Goal: Information Seeking & Learning: Learn about a topic

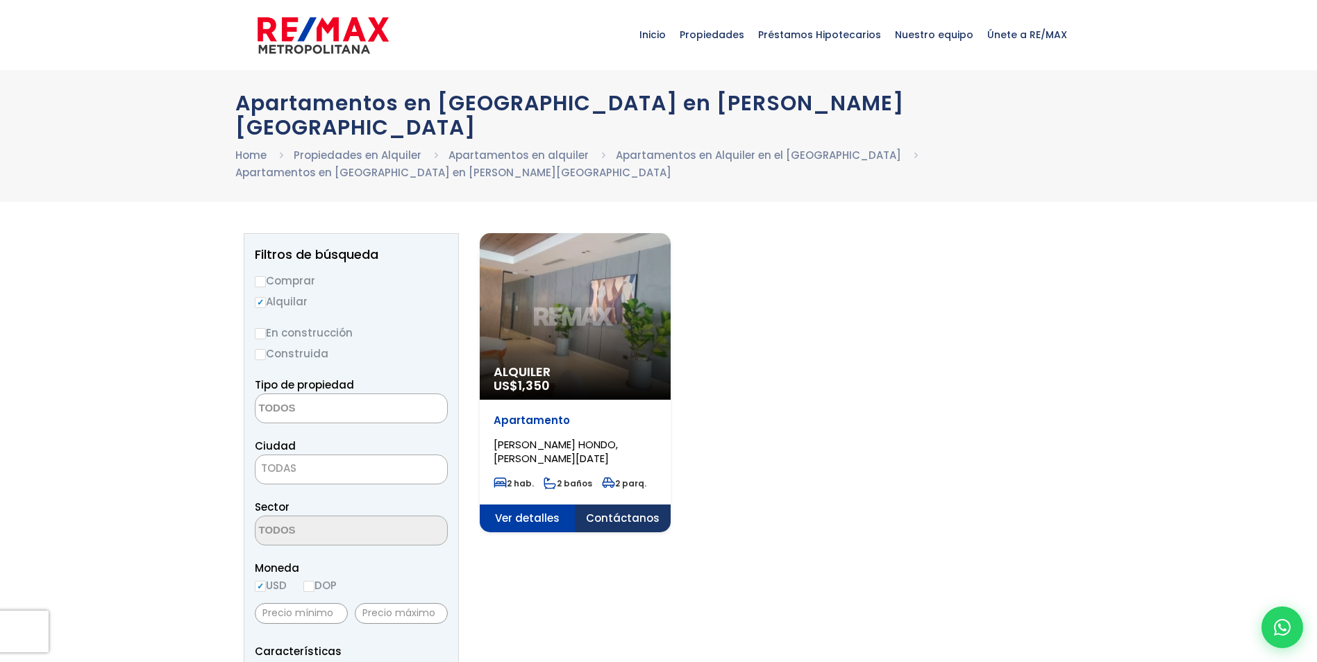
select select
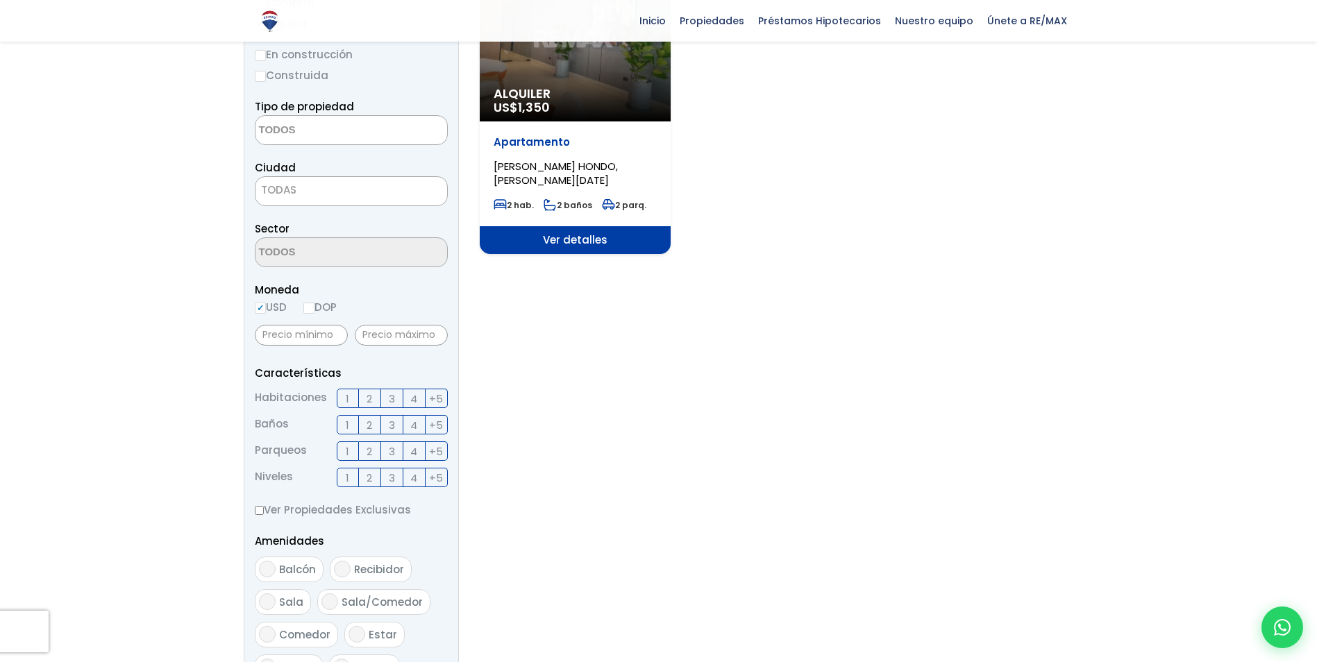
scroll to position [69, 0]
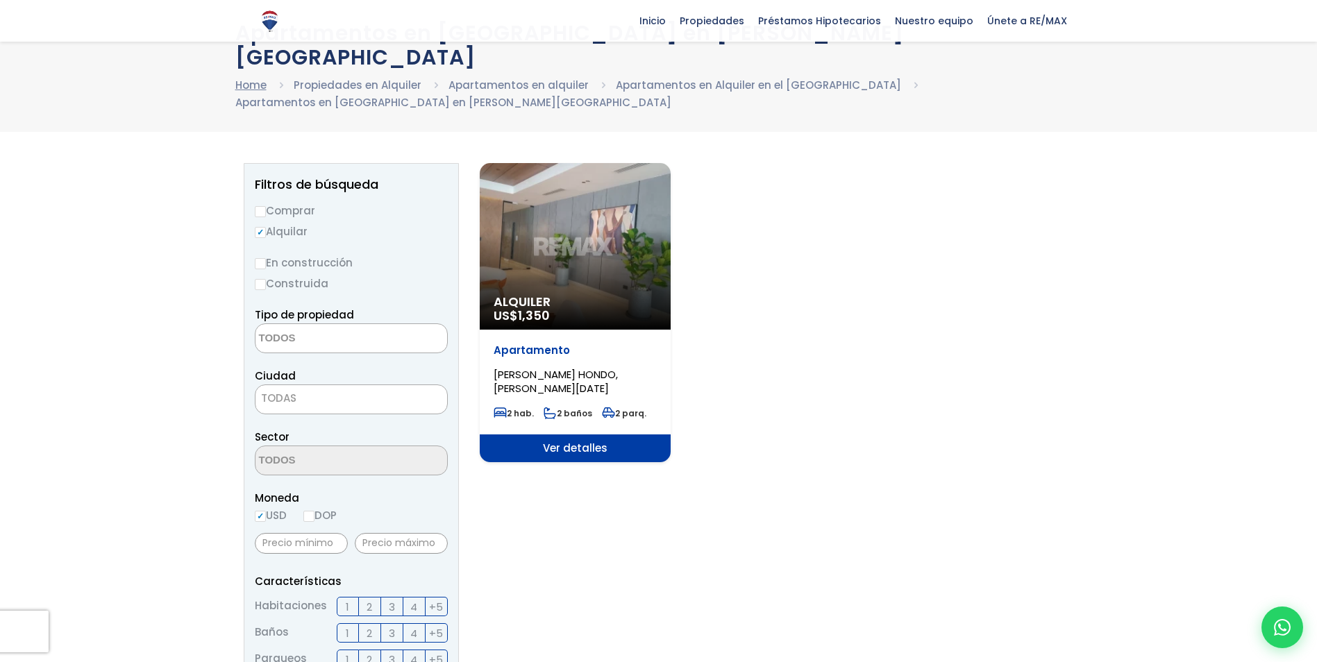
click at [254, 78] on link "Home" at bounding box center [250, 85] width 31 height 15
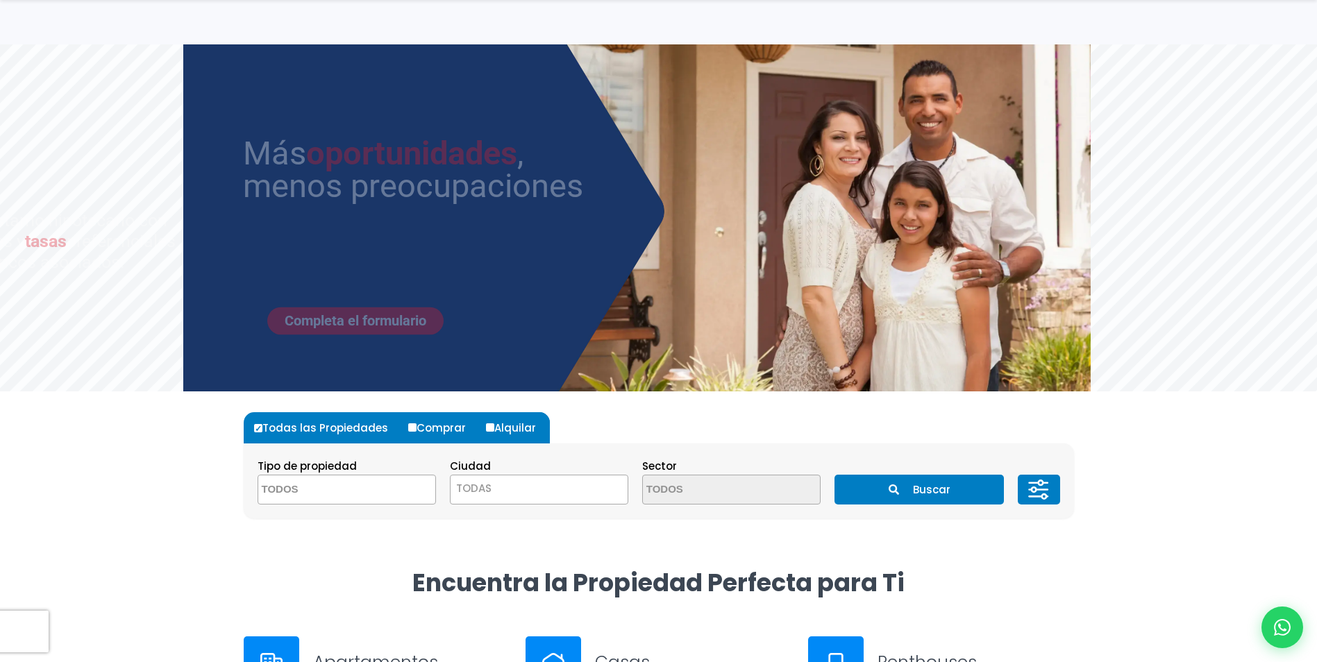
scroll to position [69, 0]
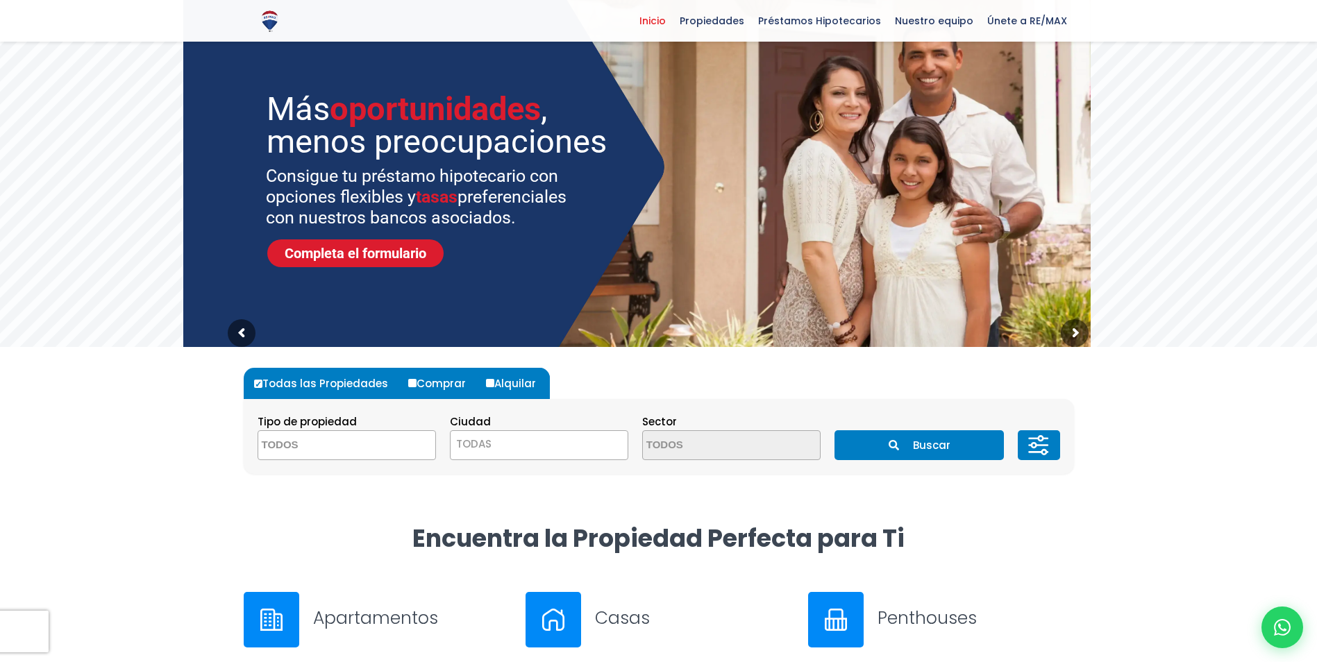
click at [382, 450] on span at bounding box center [346, 445] width 178 height 30
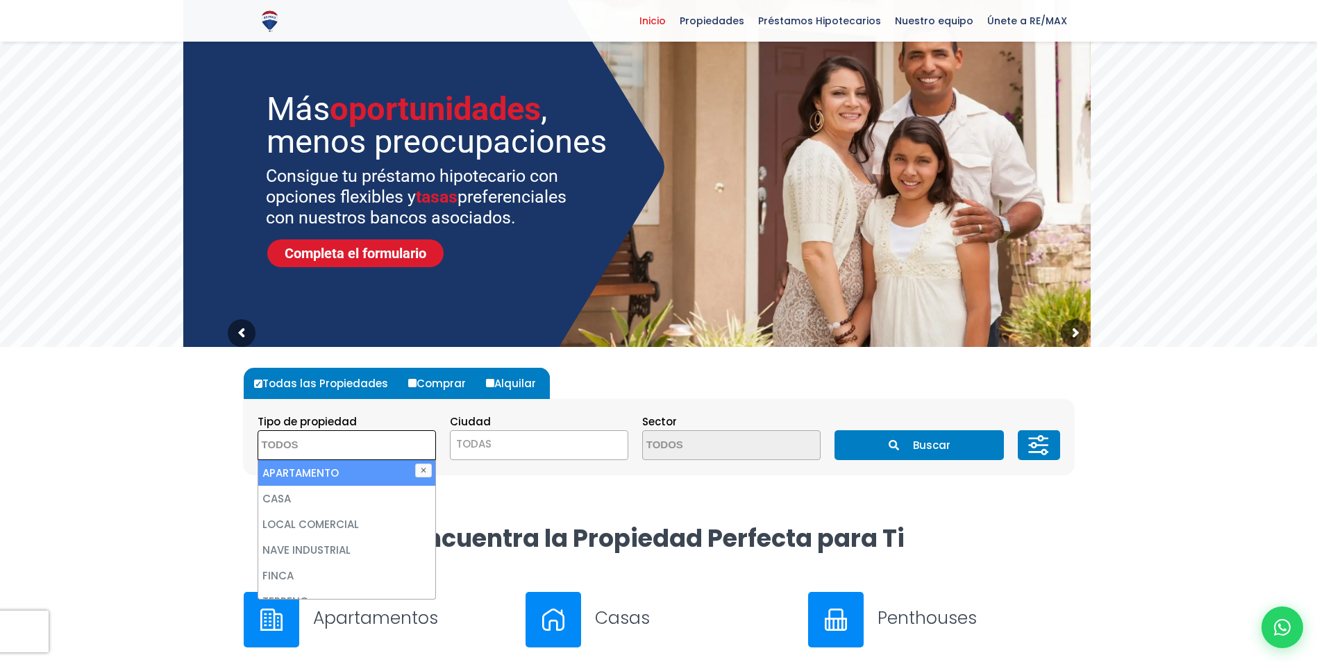
click at [355, 468] on li "APARTAMENTO" at bounding box center [346, 473] width 177 height 26
select select "apartment"
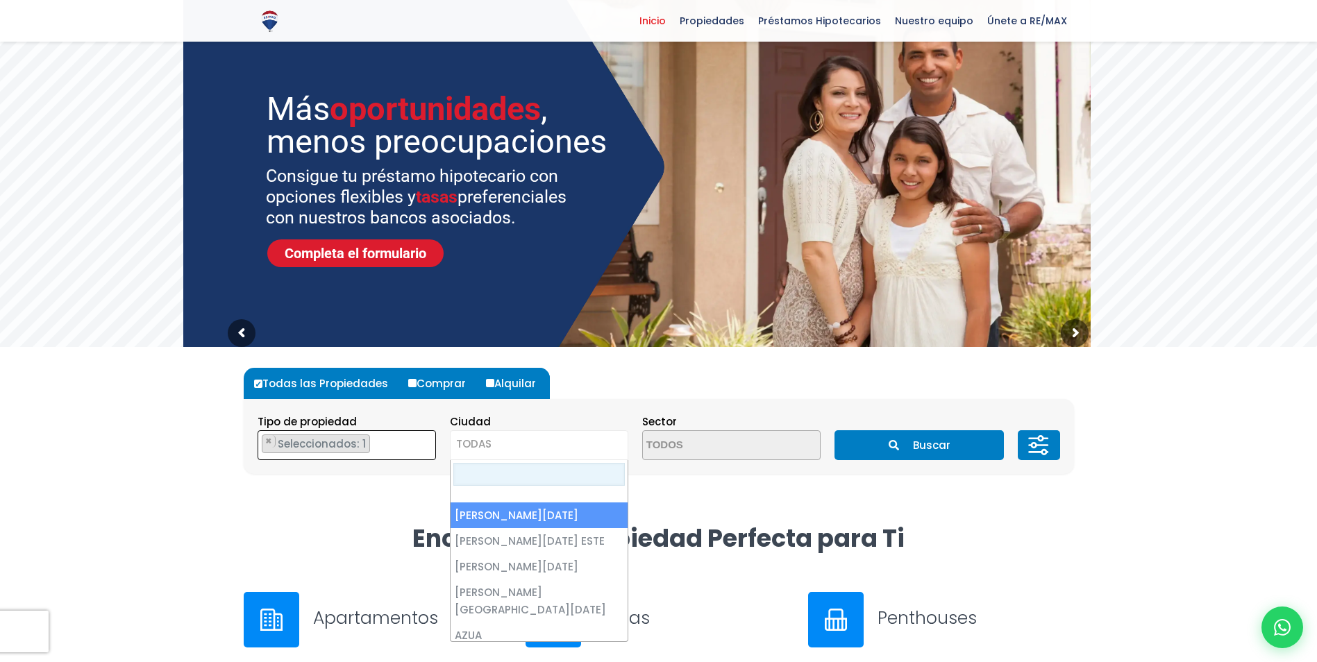
click at [518, 446] on span "TODAS" at bounding box center [538, 443] width 177 height 19
select select "1"
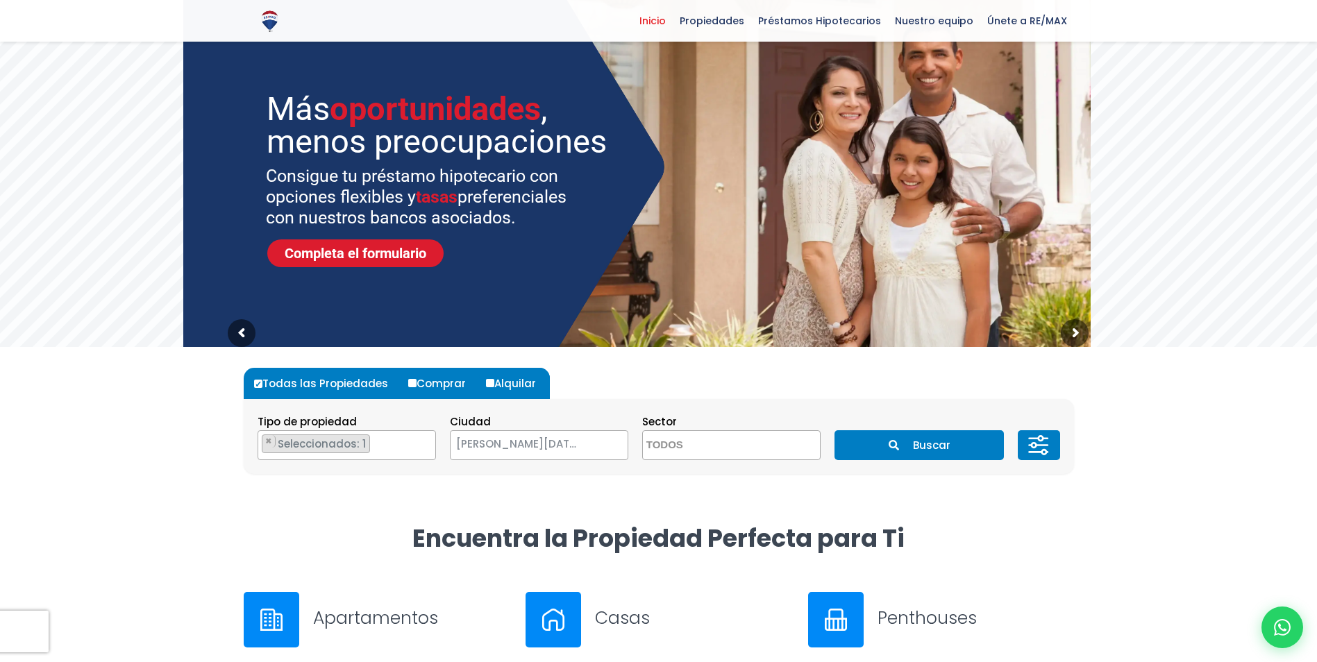
click at [924, 442] on button "Buscar" at bounding box center [918, 445] width 169 height 30
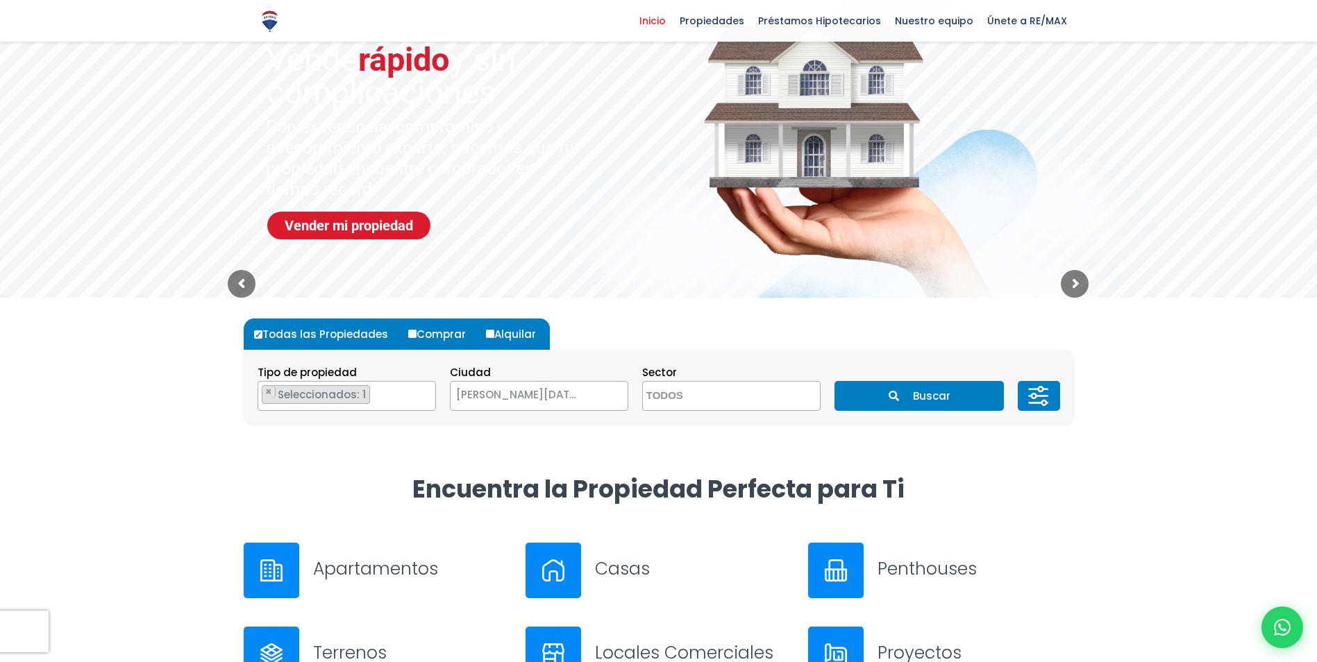
scroll to position [347, 0]
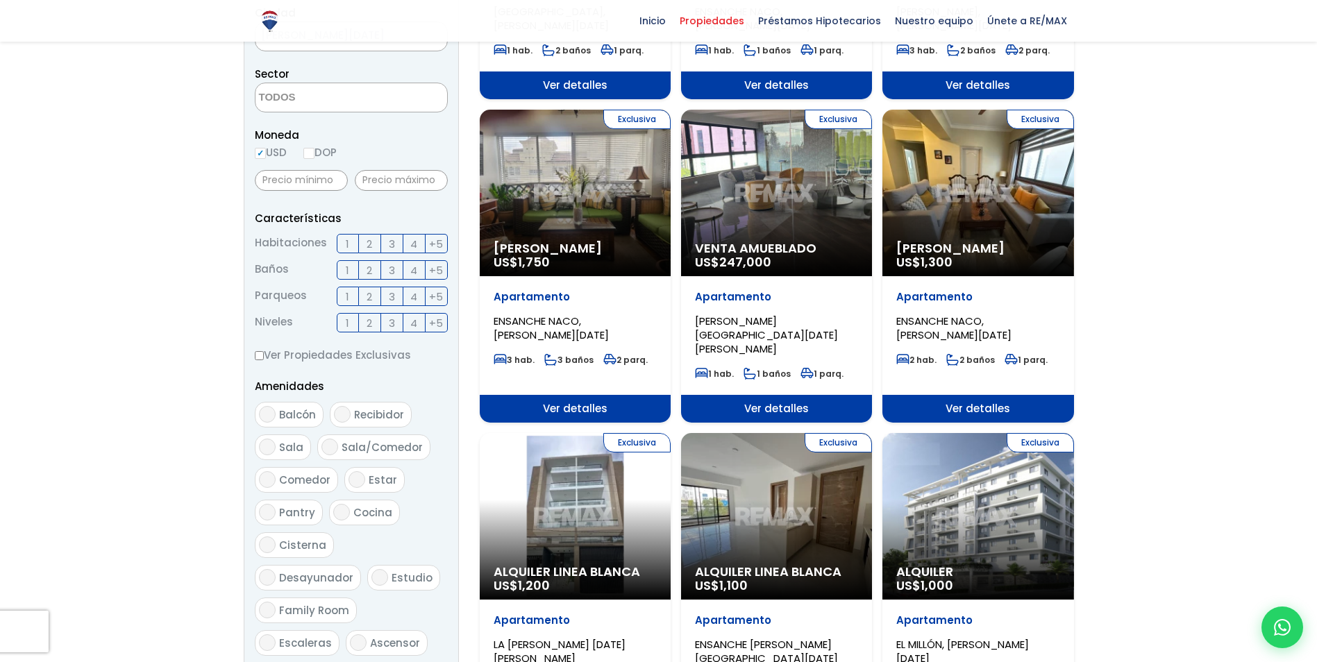
scroll to position [278, 0]
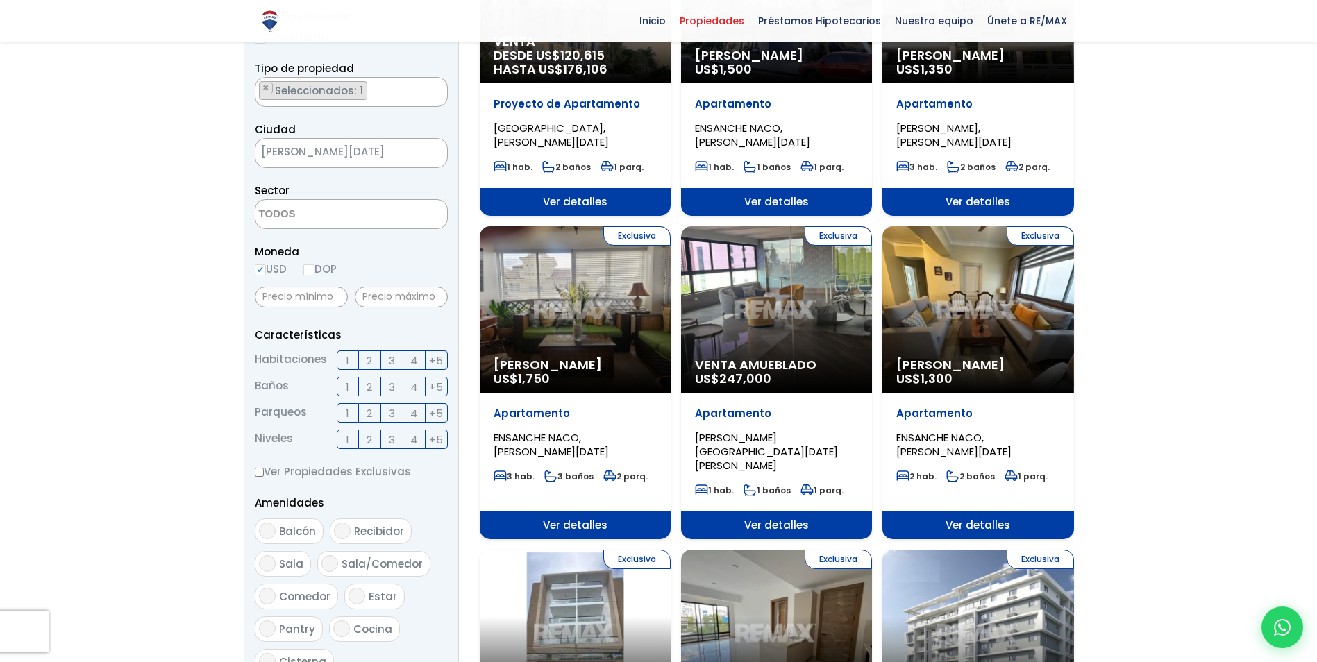
click at [366, 357] on span "2" at bounding box center [369, 360] width 6 height 17
click at [0, 0] on input "2" at bounding box center [0, 0] width 0 height 0
click at [374, 391] on label "2" at bounding box center [370, 386] width 22 height 19
click at [0, 0] on input "2" at bounding box center [0, 0] width 0 height 0
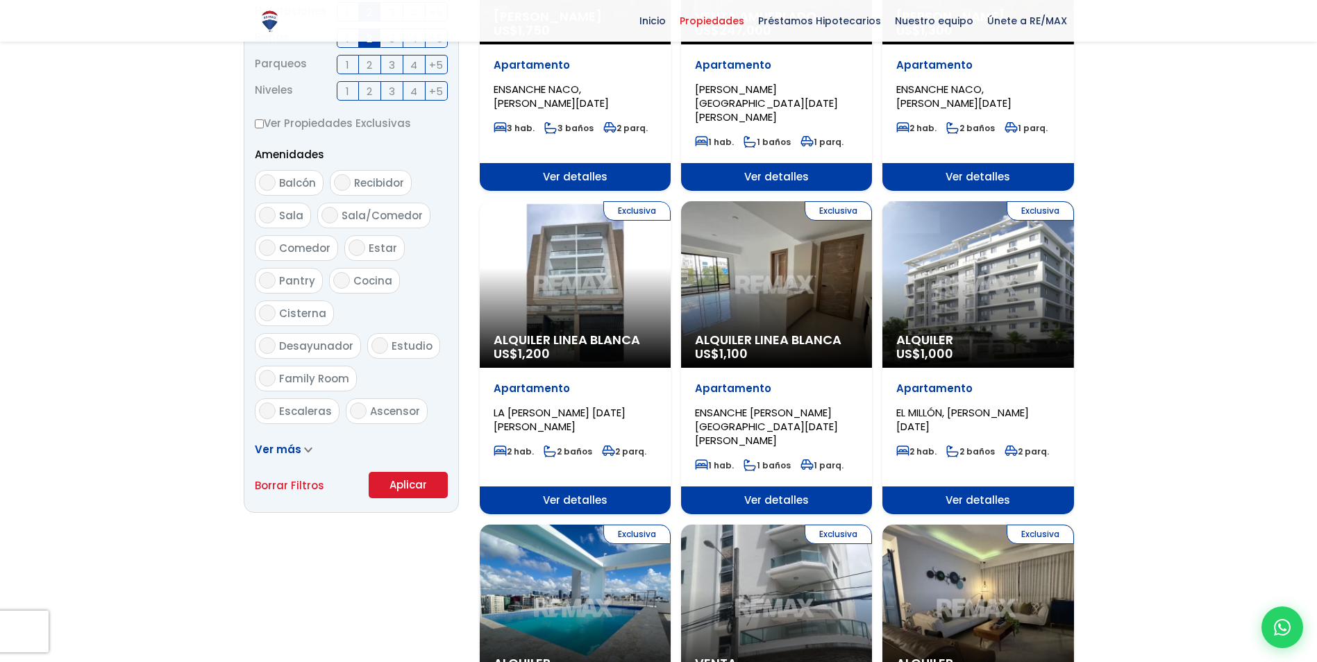
scroll to position [694, 0]
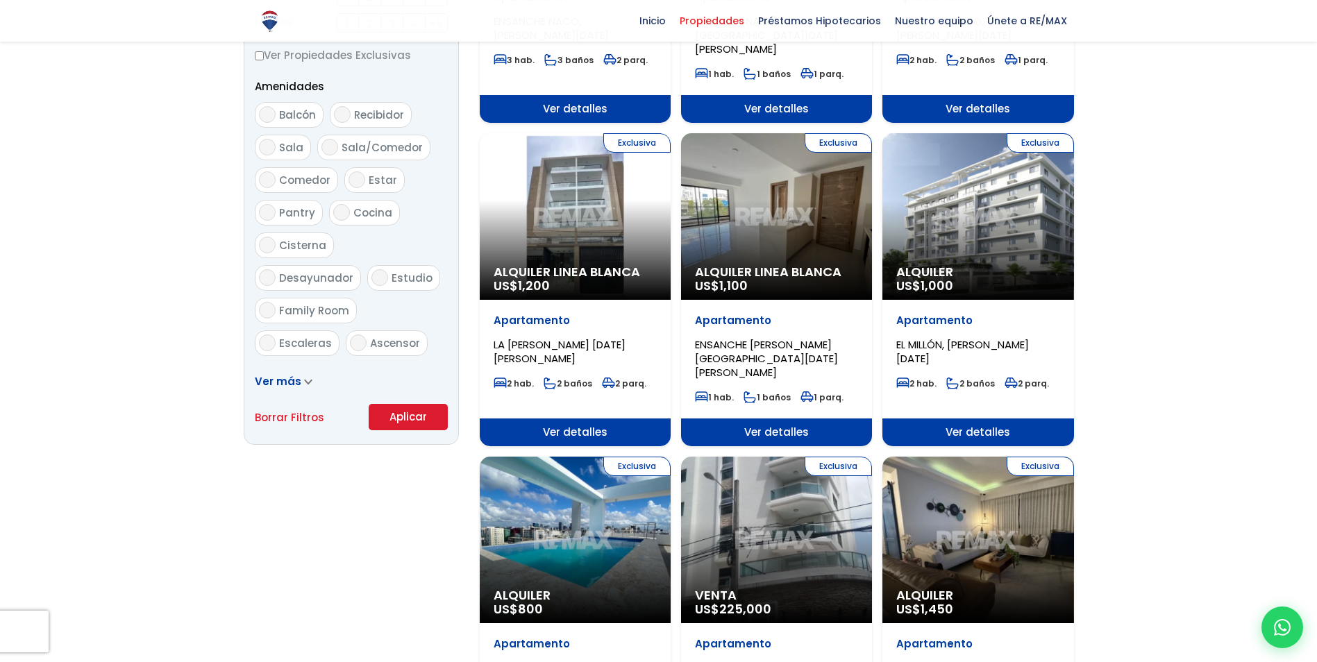
click at [421, 416] on button "Aplicar" at bounding box center [408, 417] width 79 height 26
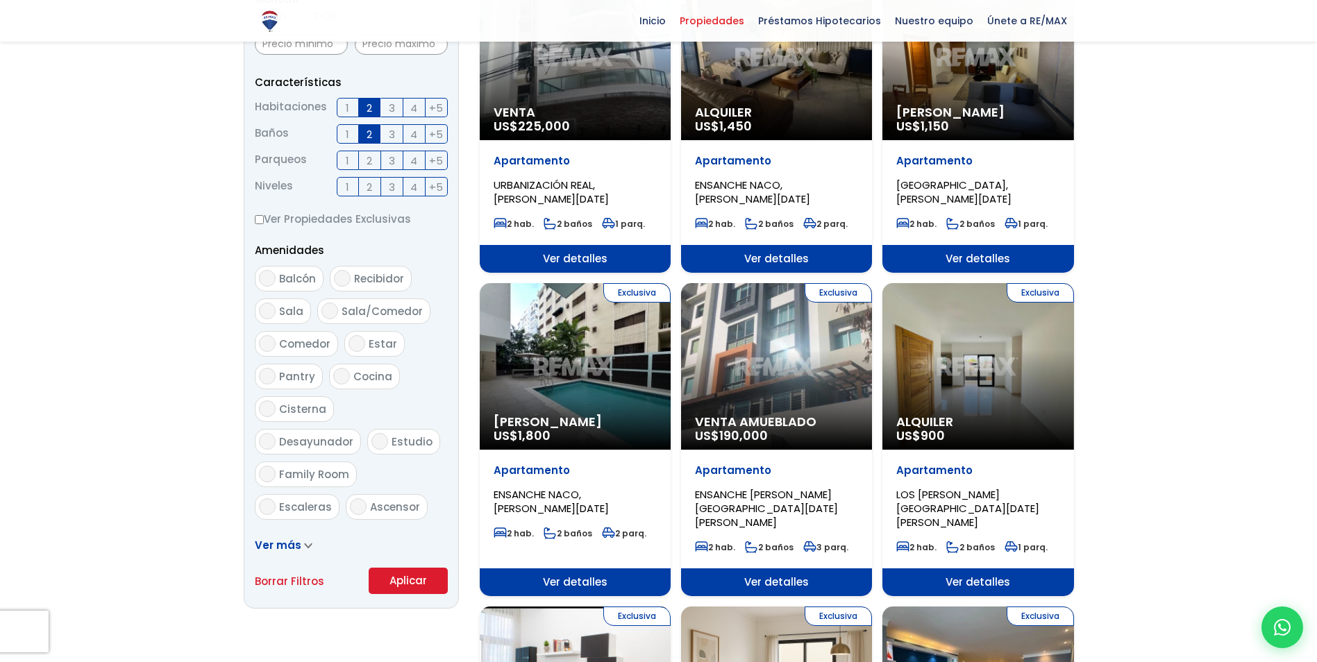
scroll to position [555, 0]
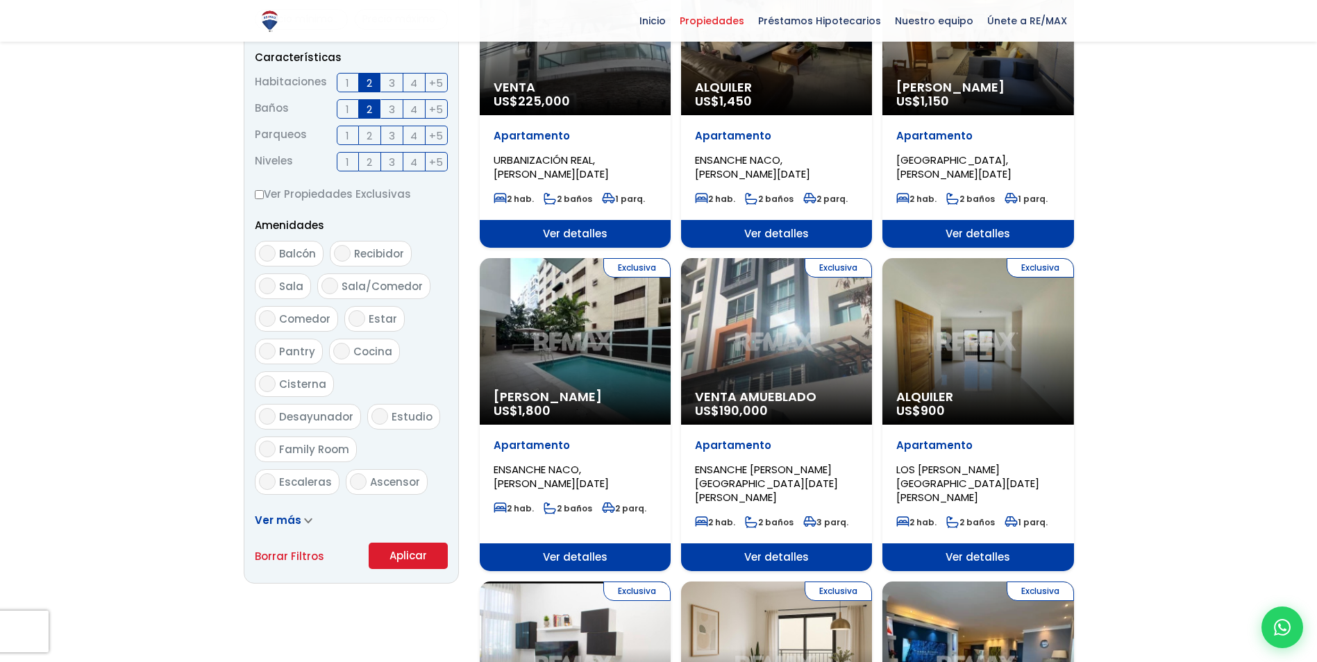
click at [994, 361] on div "Exclusiva Alquiler US$ 900" at bounding box center [977, 341] width 191 height 167
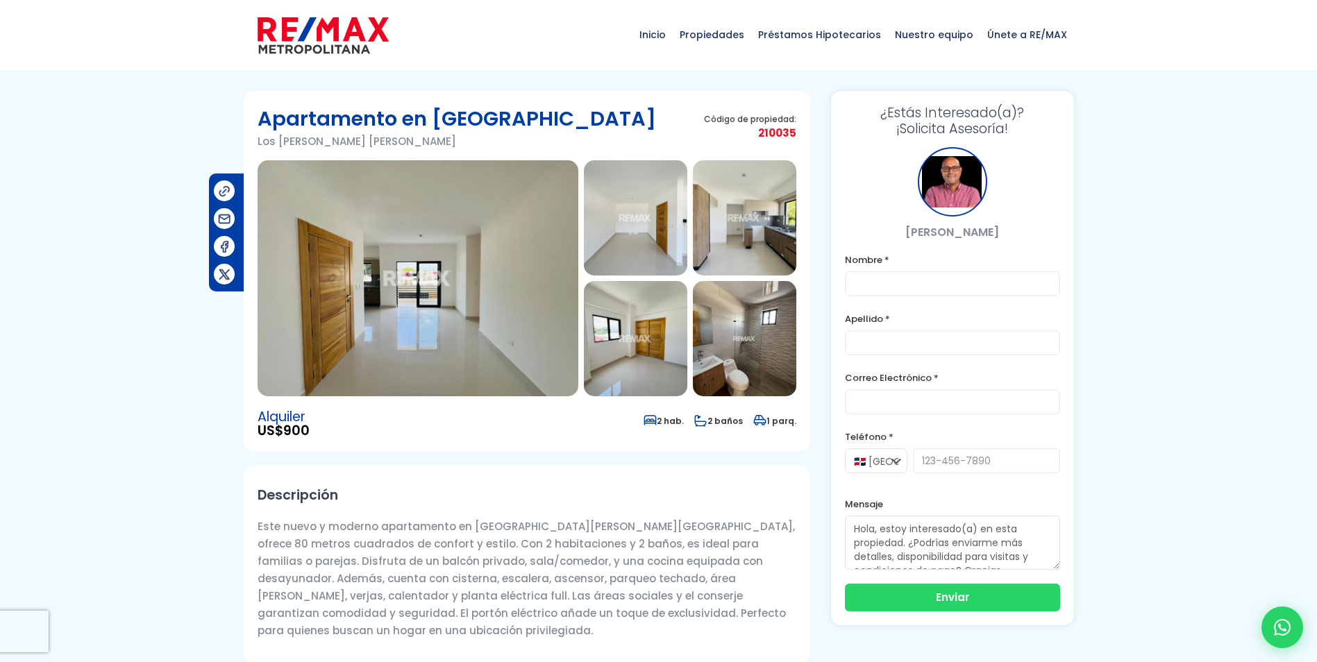
click at [416, 315] on img at bounding box center [417, 278] width 321 height 236
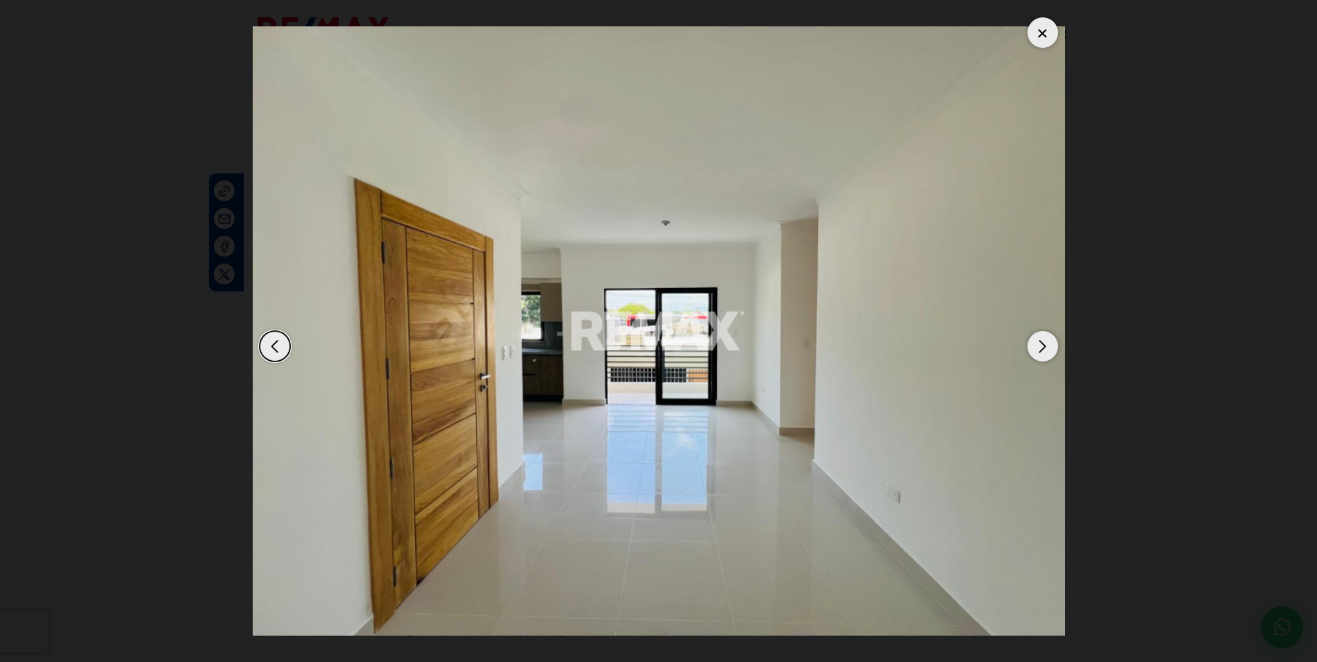
click at [1043, 341] on div "Next slide" at bounding box center [1042, 346] width 31 height 31
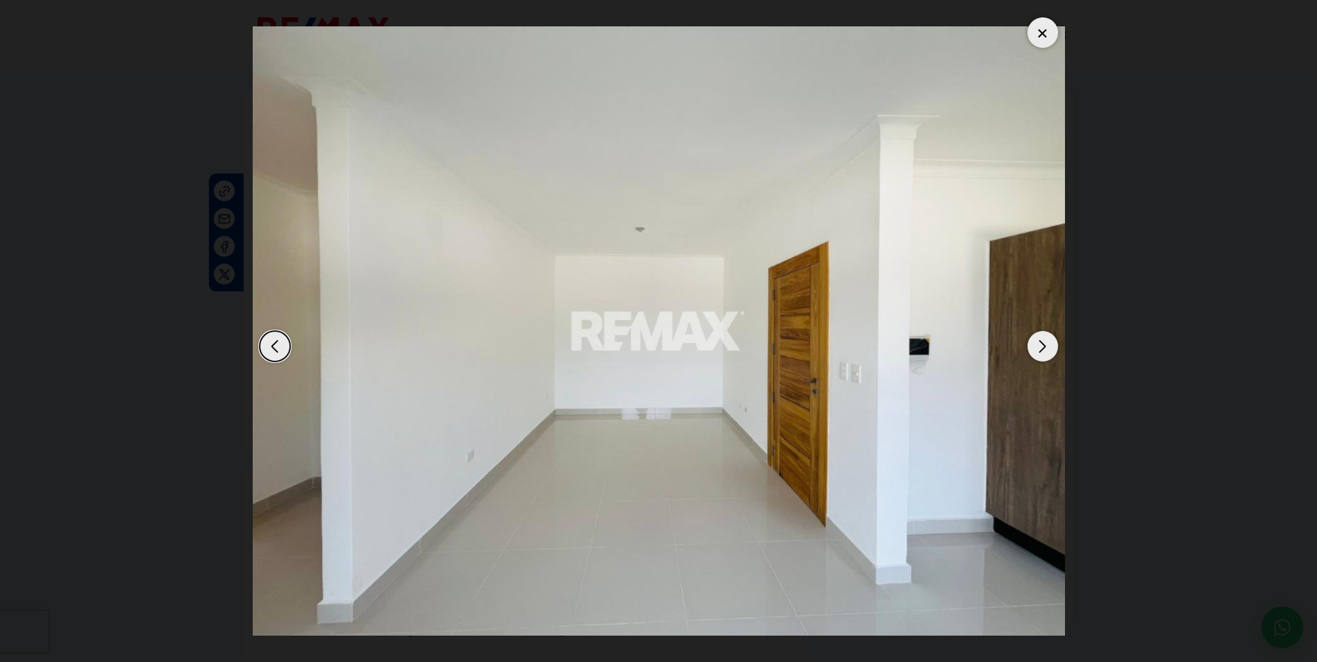
click at [1043, 341] on div "Next slide" at bounding box center [1042, 346] width 31 height 31
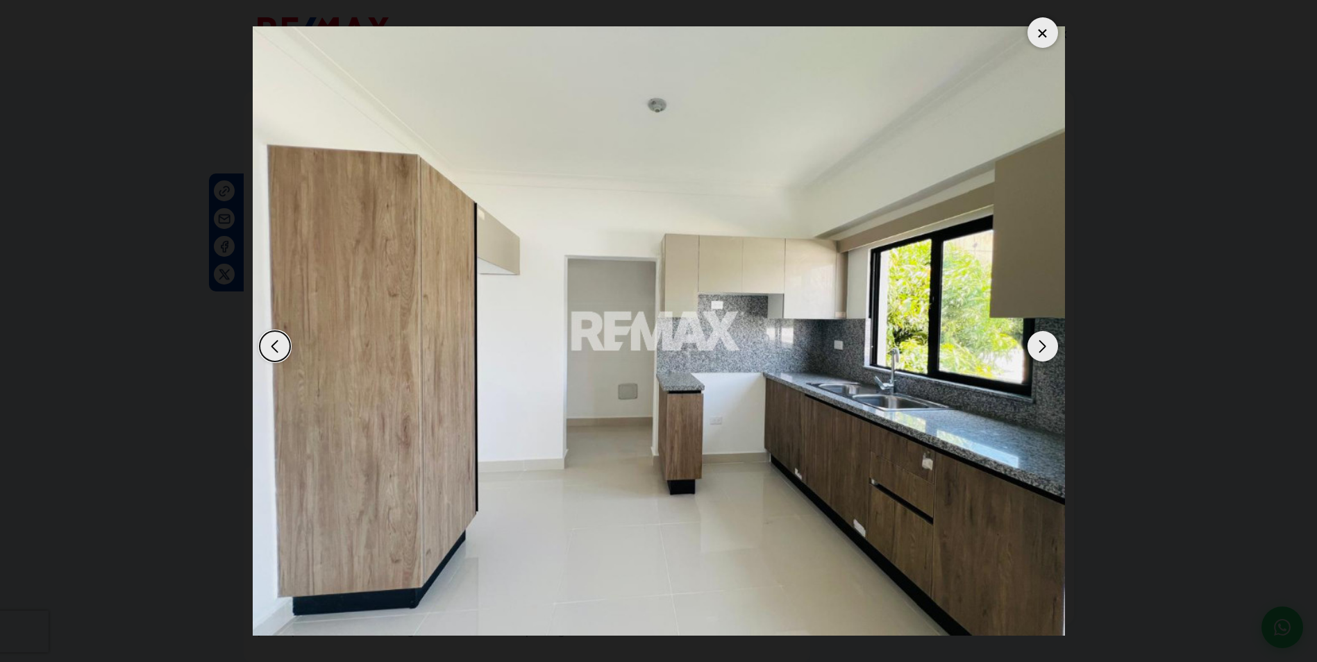
click at [1043, 341] on div "Next slide" at bounding box center [1042, 346] width 31 height 31
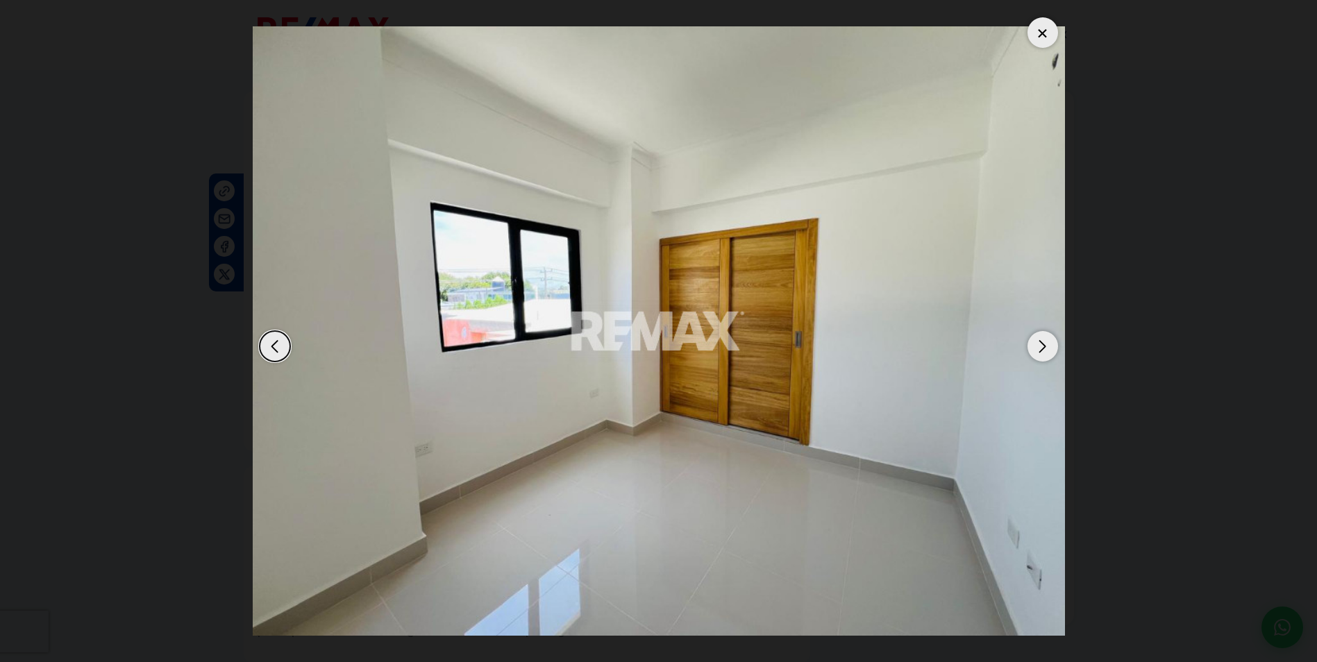
click at [1043, 341] on div "Next slide" at bounding box center [1042, 346] width 31 height 31
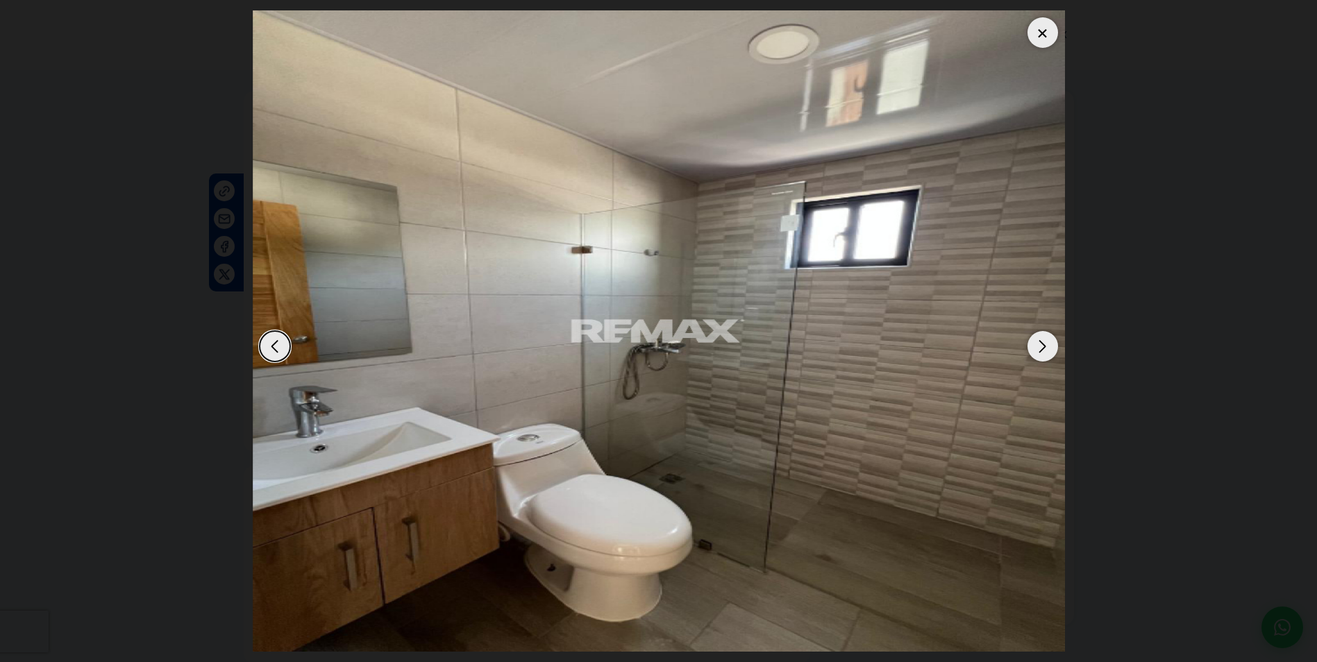
click at [1043, 341] on div "Next slide" at bounding box center [1042, 346] width 31 height 31
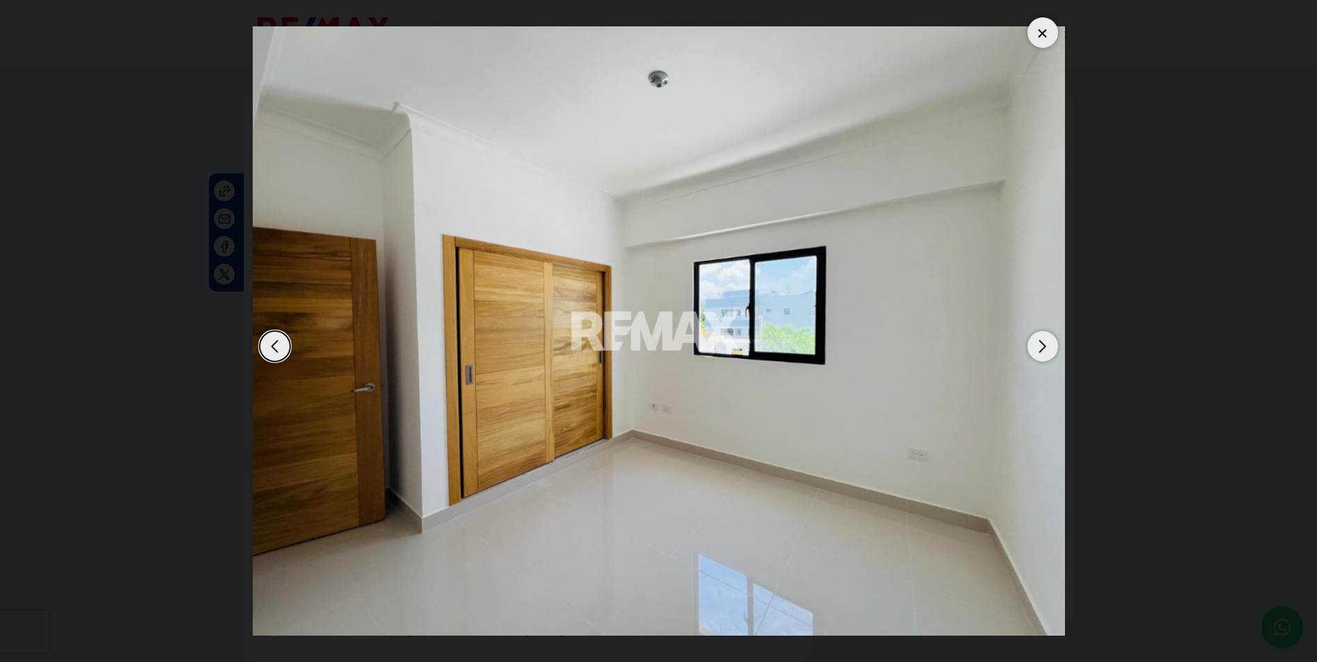
click at [1043, 341] on div "Next slide" at bounding box center [1042, 346] width 31 height 31
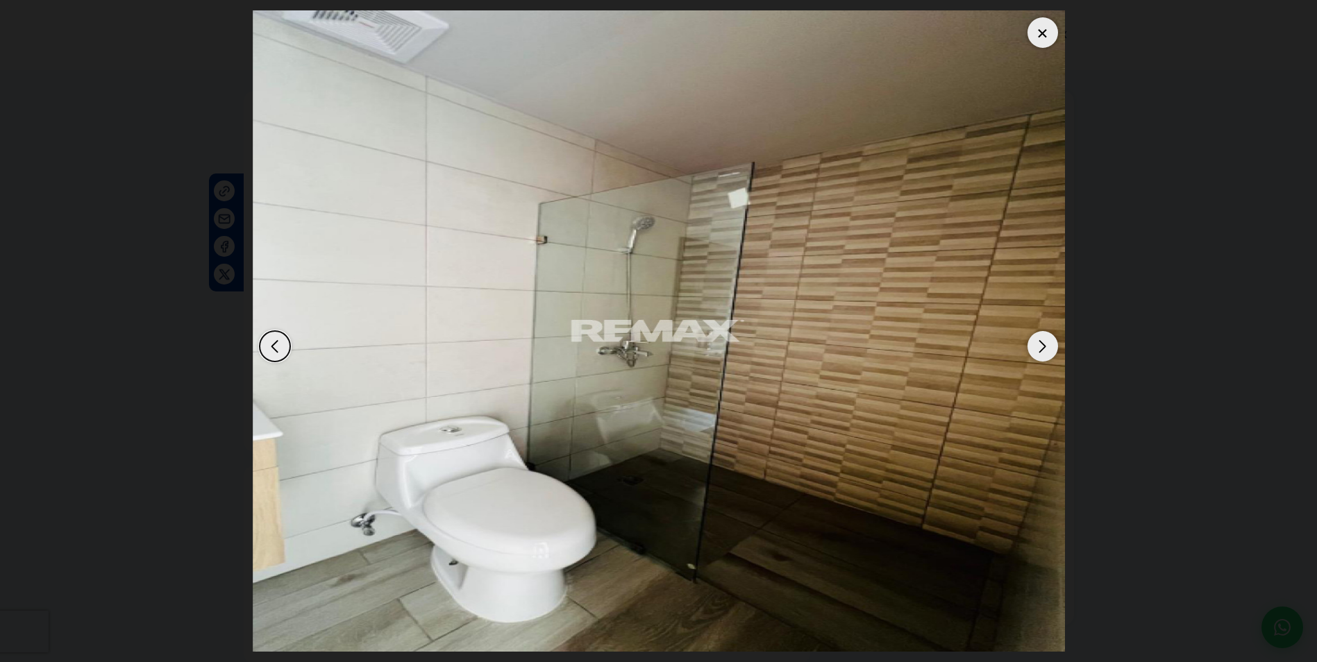
click at [1043, 341] on div "Next slide" at bounding box center [1042, 346] width 31 height 31
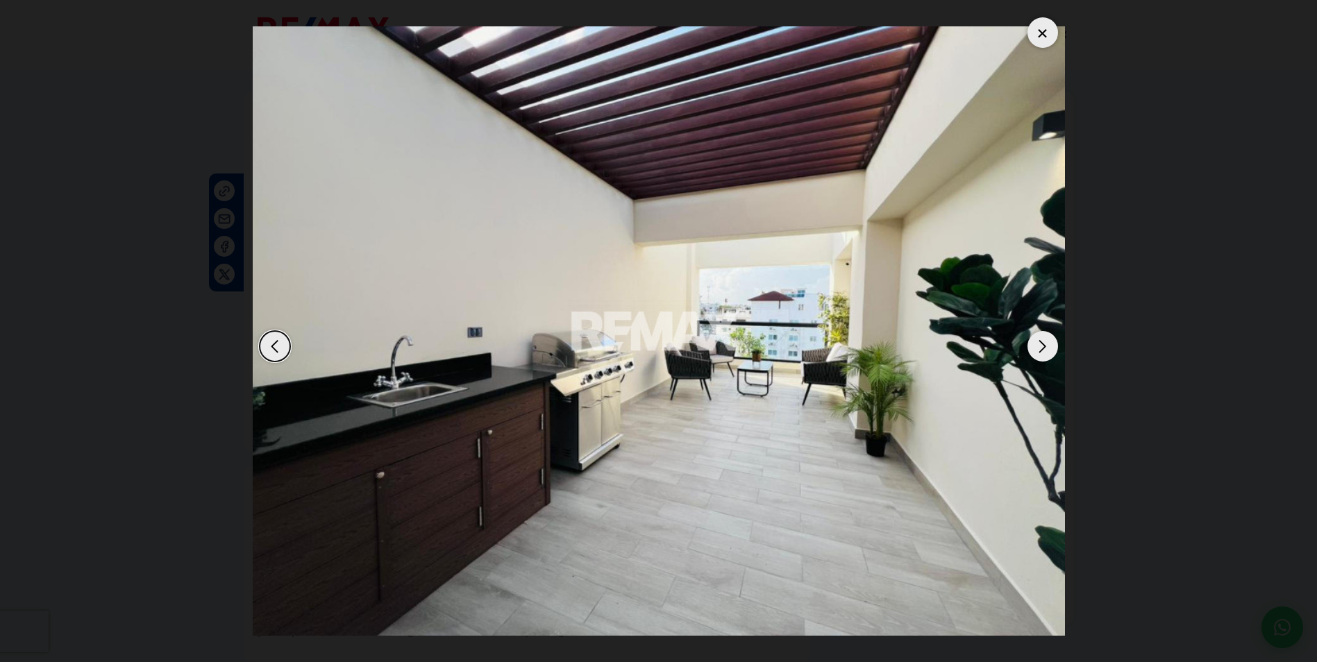
click at [1043, 341] on div "Next slide" at bounding box center [1042, 346] width 31 height 31
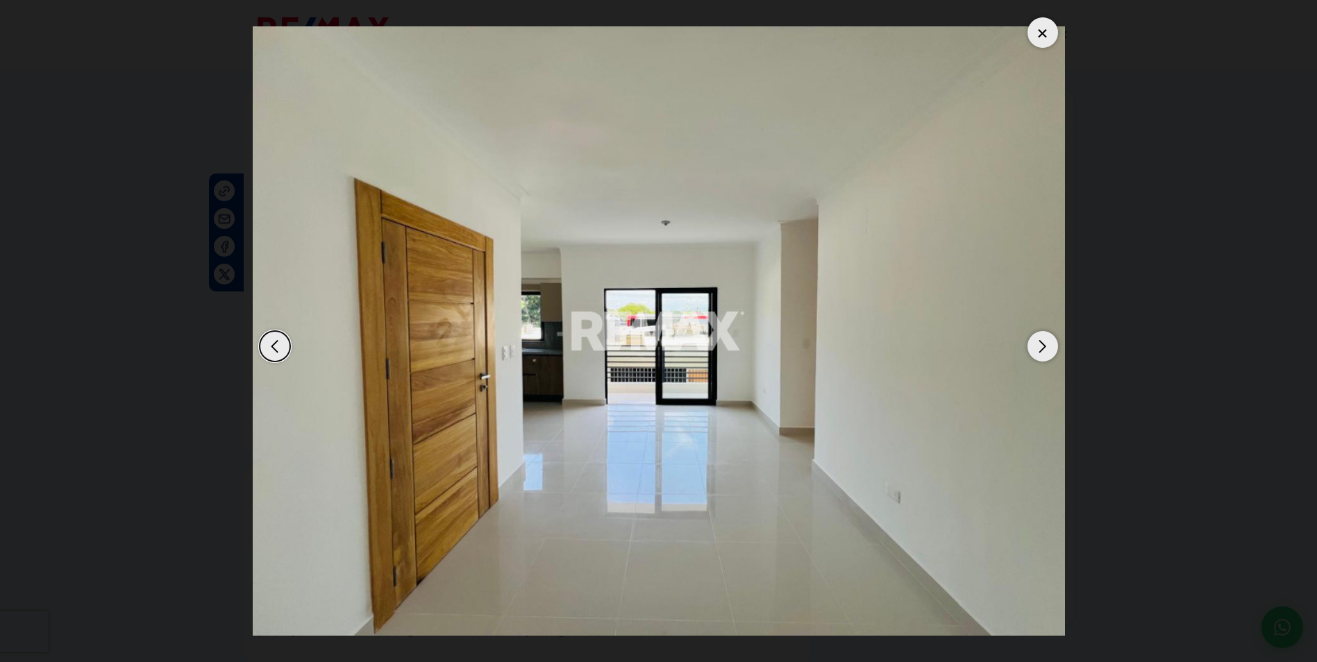
click at [1043, 341] on div "Next slide" at bounding box center [1042, 346] width 31 height 31
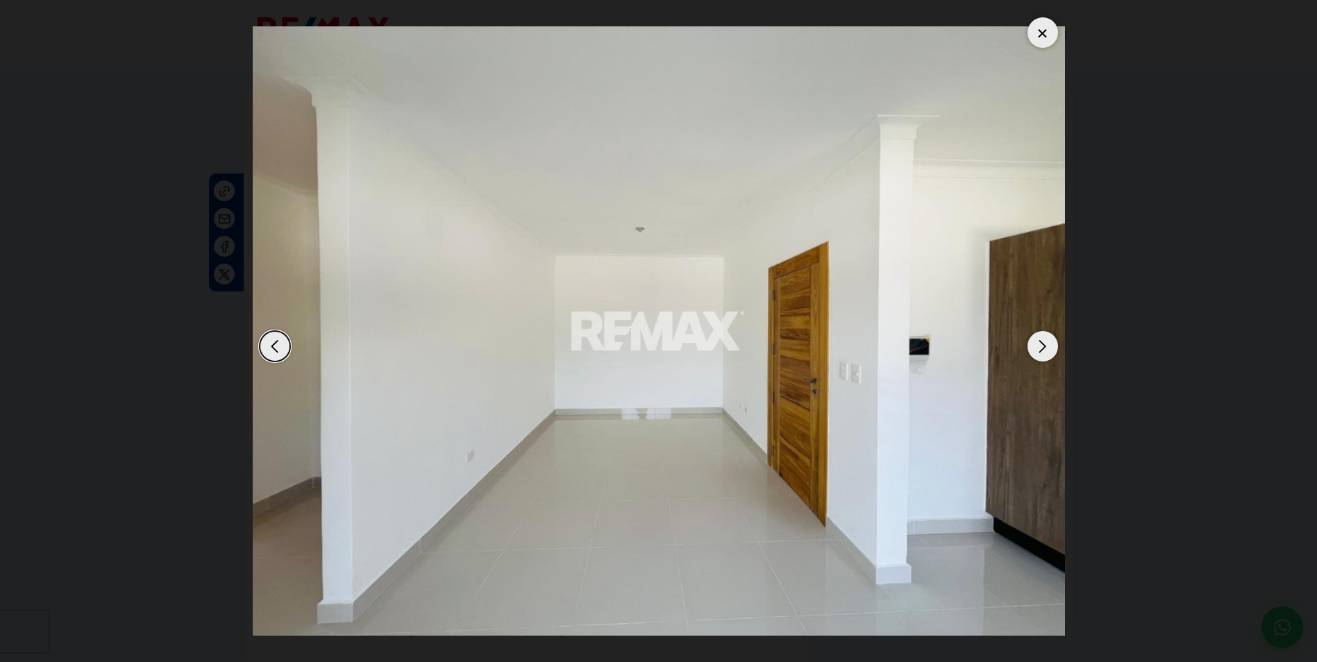
click at [1043, 341] on div "Next slide" at bounding box center [1042, 346] width 31 height 31
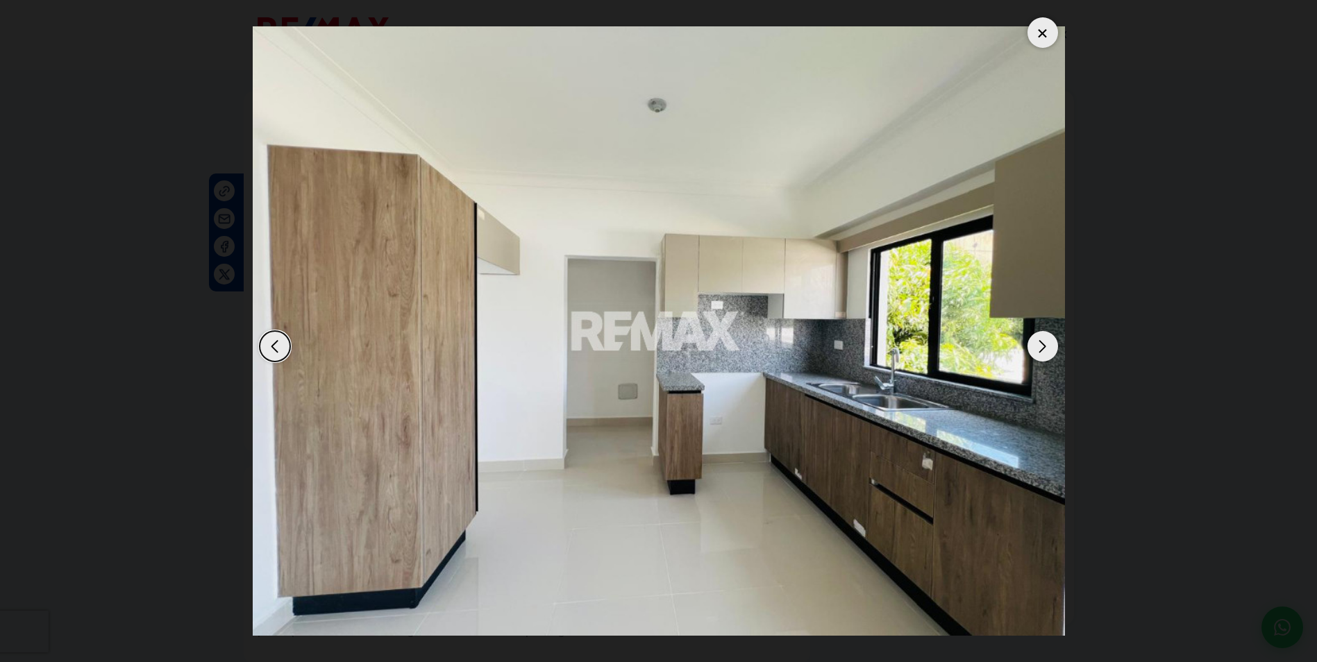
click at [1044, 31] on div at bounding box center [1042, 32] width 31 height 31
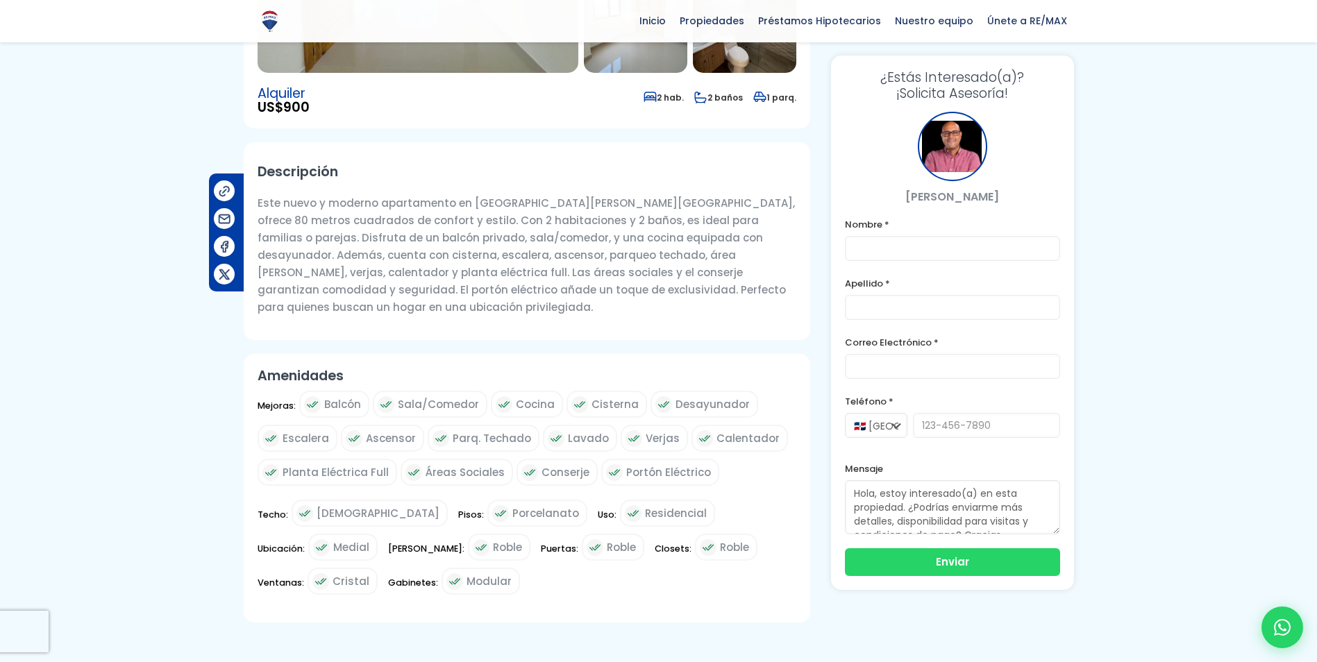
scroll to position [347, 0]
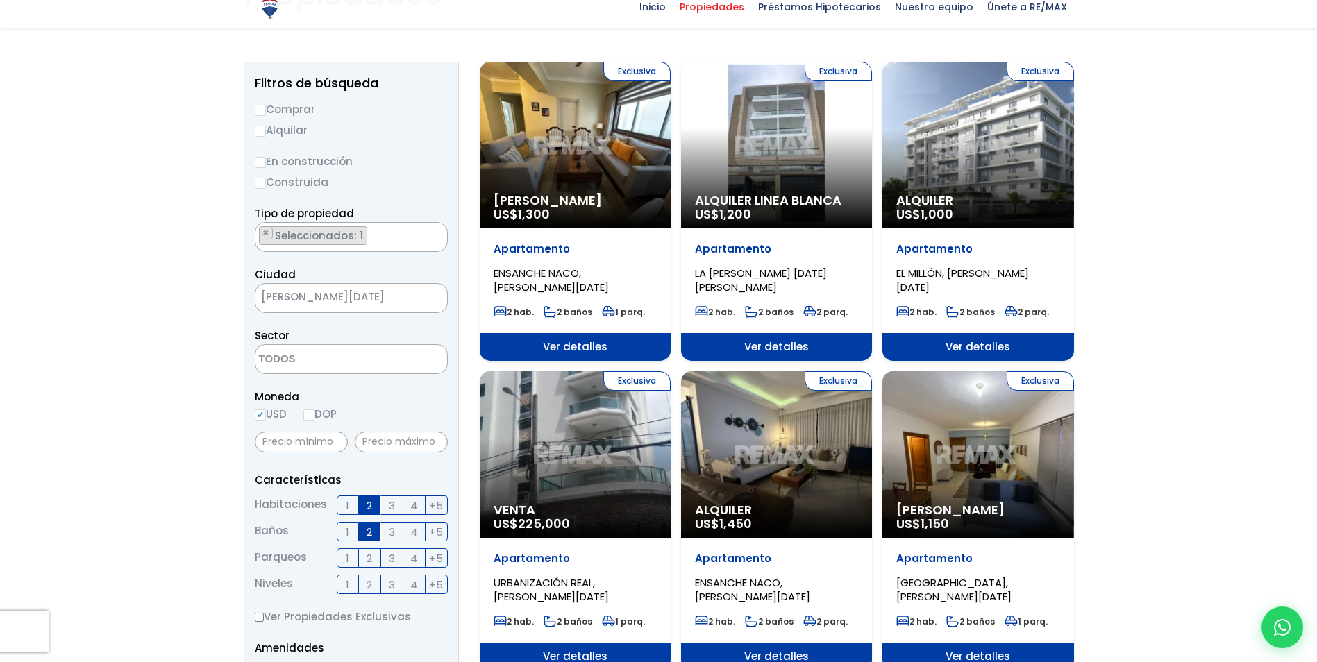
scroll to position [139, 0]
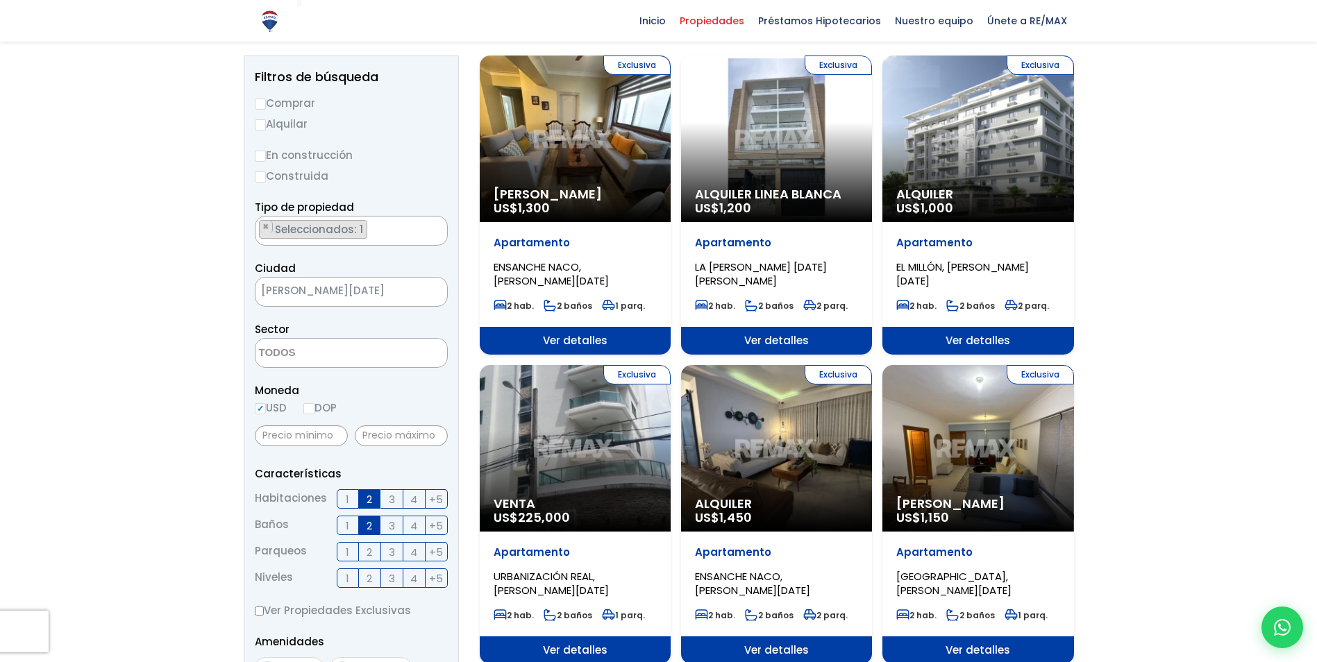
click at [399, 294] on span "[PERSON_NAME][DATE]" at bounding box center [333, 290] width 157 height 19
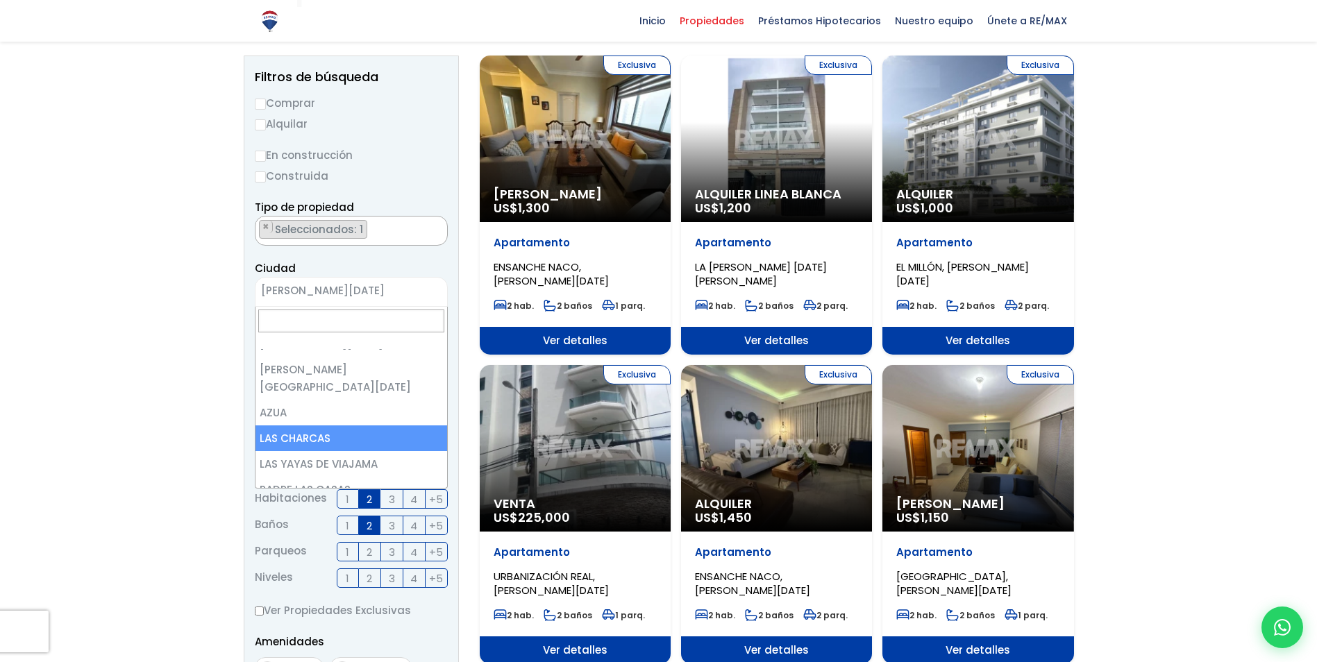
scroll to position [0, 0]
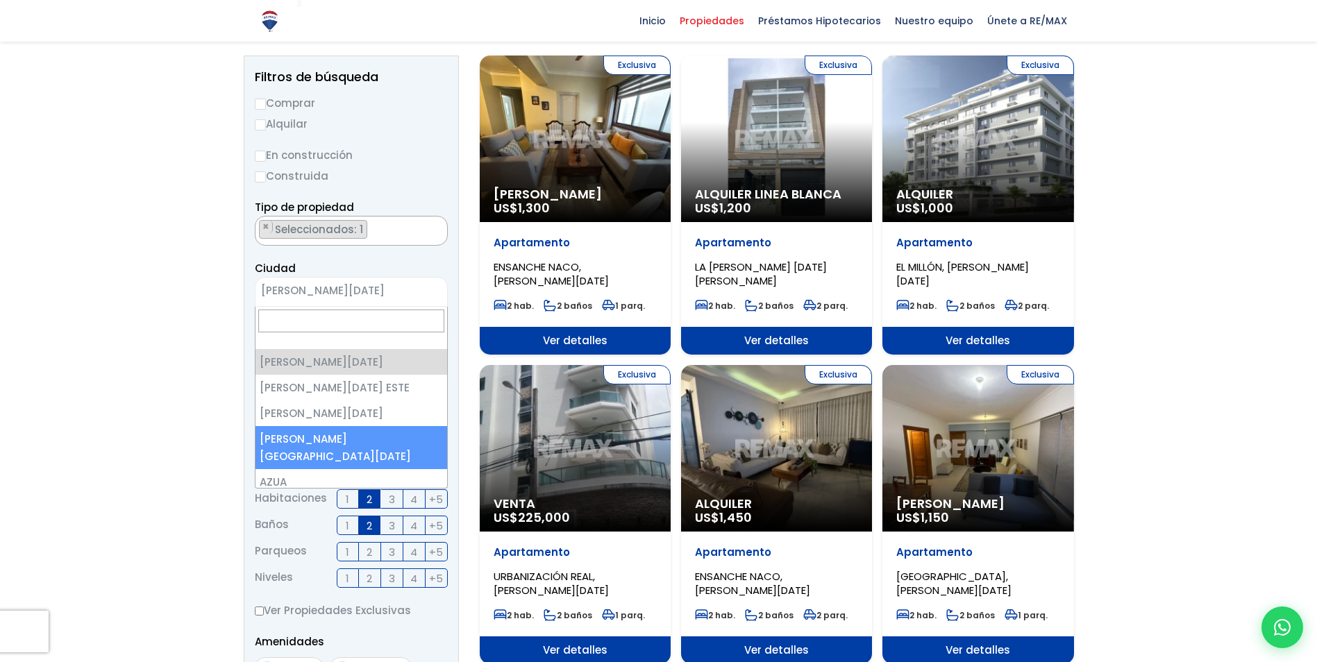
select select "150"
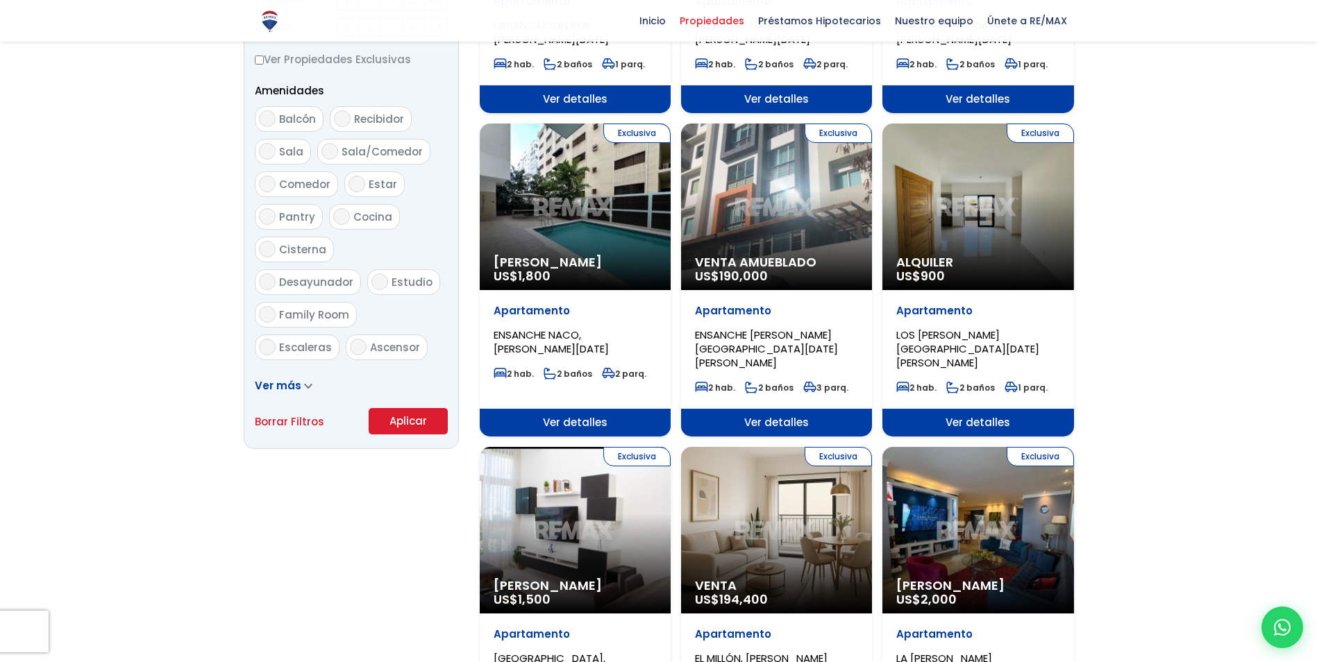
scroll to position [694, 0]
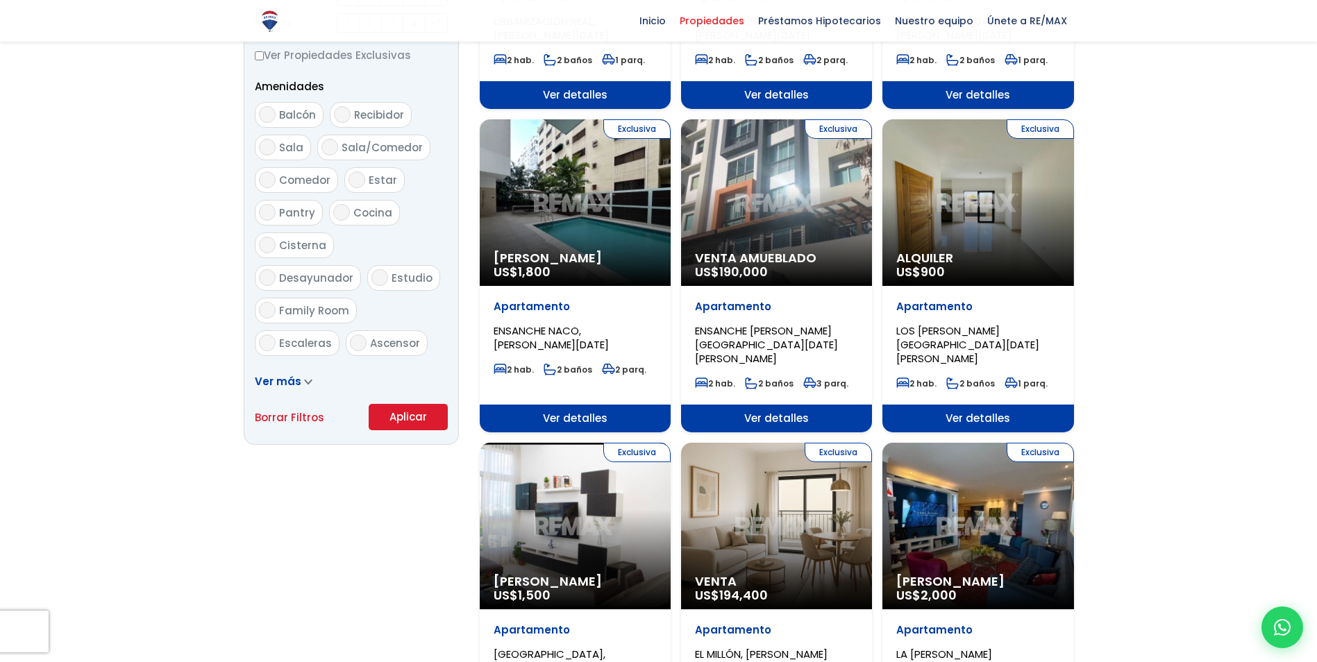
click at [418, 419] on button "Aplicar" at bounding box center [408, 417] width 79 height 26
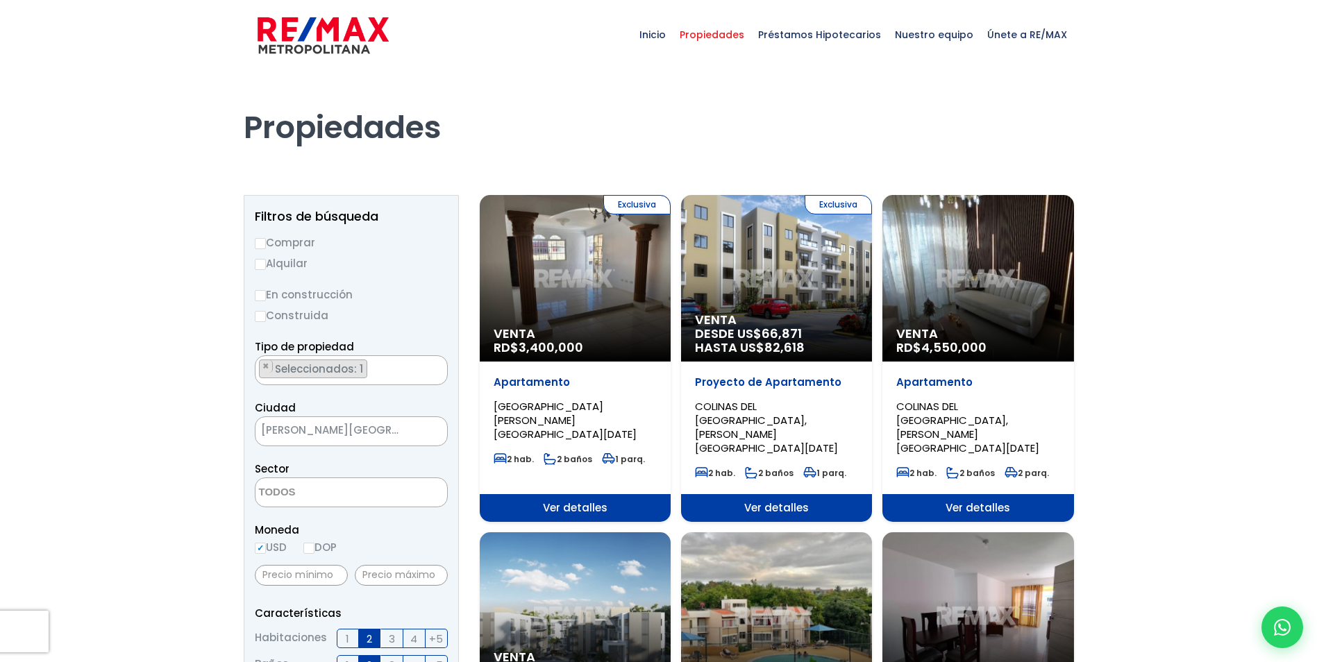
click at [260, 263] on input "Alquilar" at bounding box center [260, 264] width 11 height 11
radio input "true"
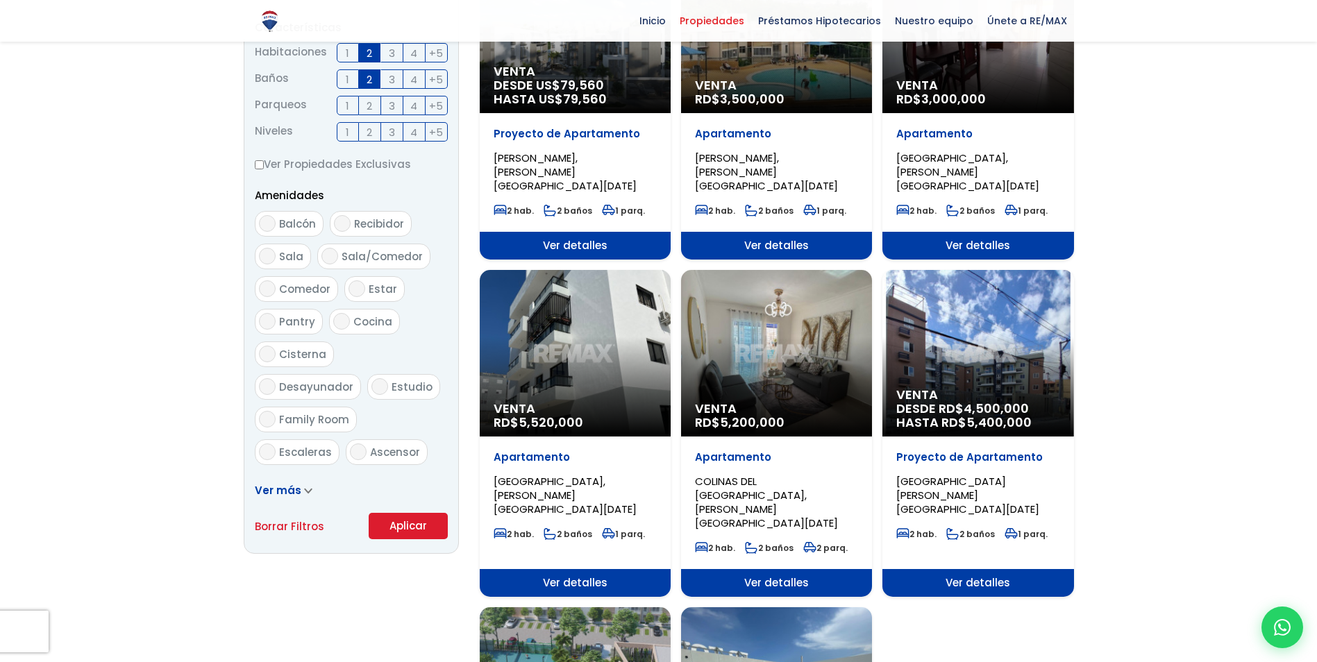
scroll to position [625, 0]
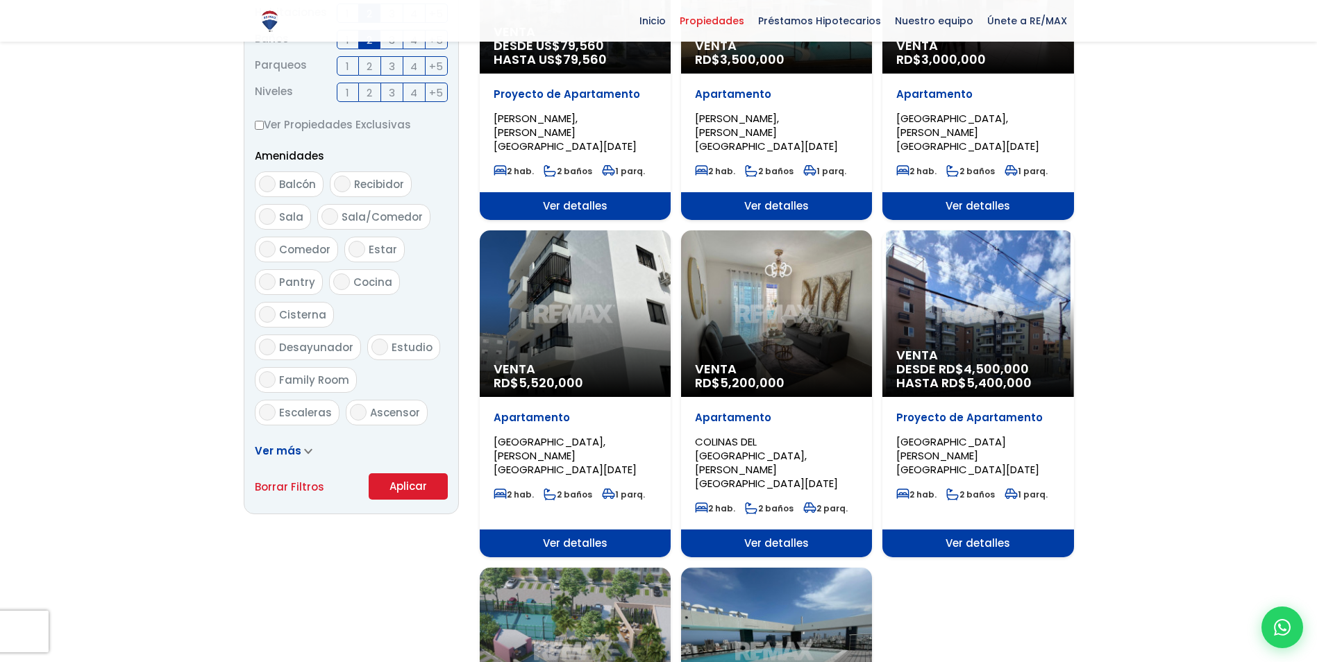
click at [416, 485] on button "Aplicar" at bounding box center [408, 486] width 79 height 26
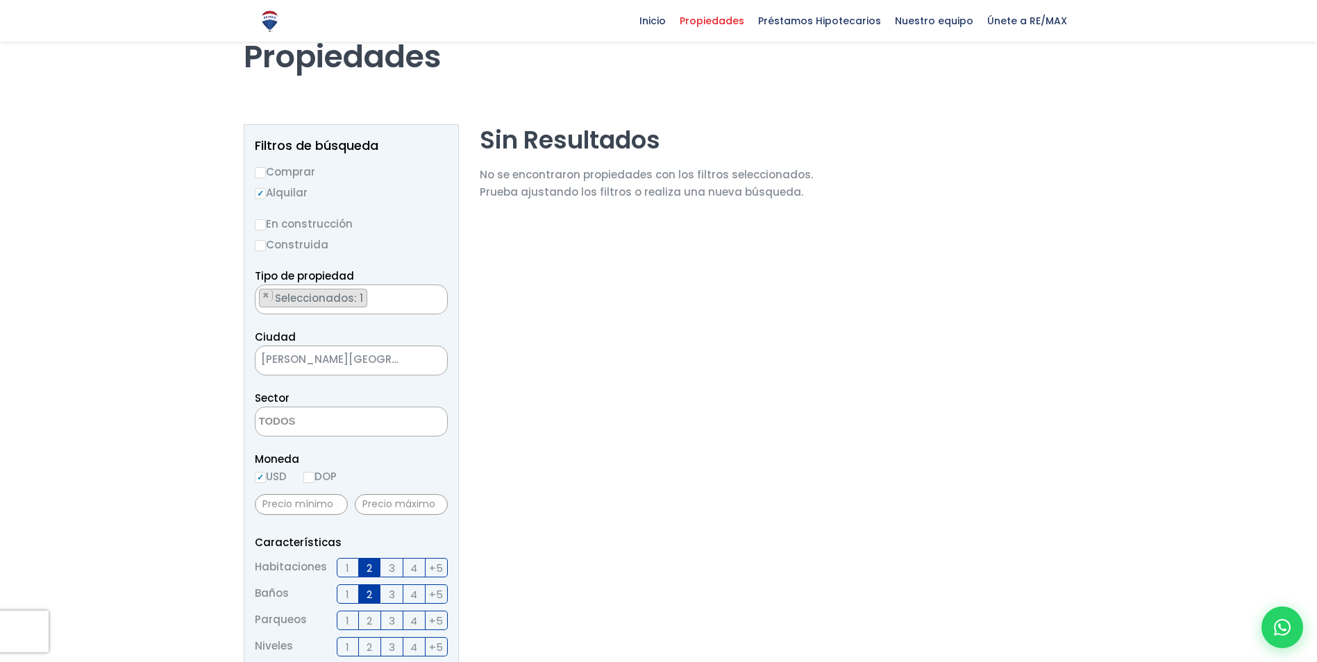
scroll to position [69, 0]
